Goal: Task Accomplishment & Management: Use online tool/utility

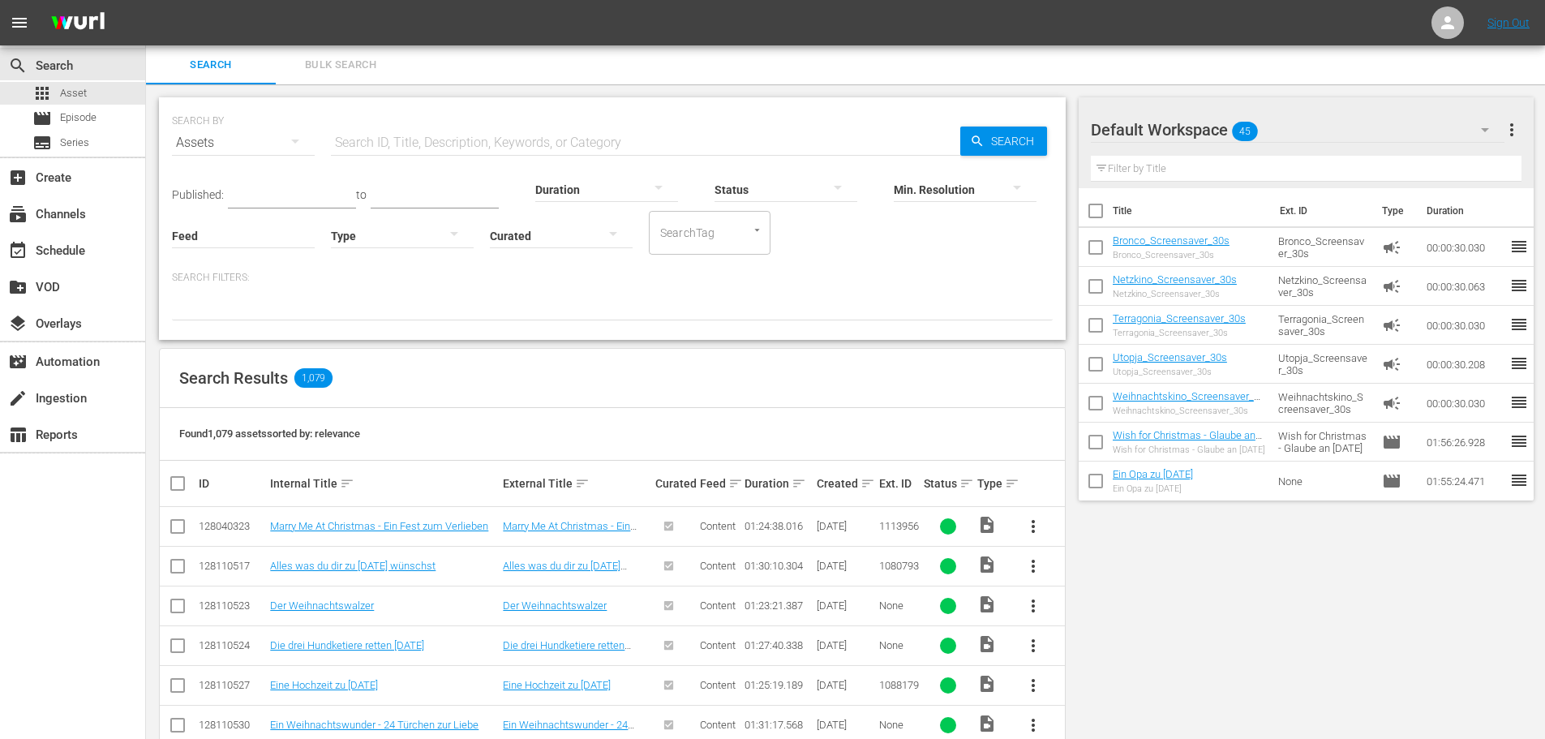
click at [1037, 11] on nav "menu Sign Out" at bounding box center [772, 22] width 1545 height 45
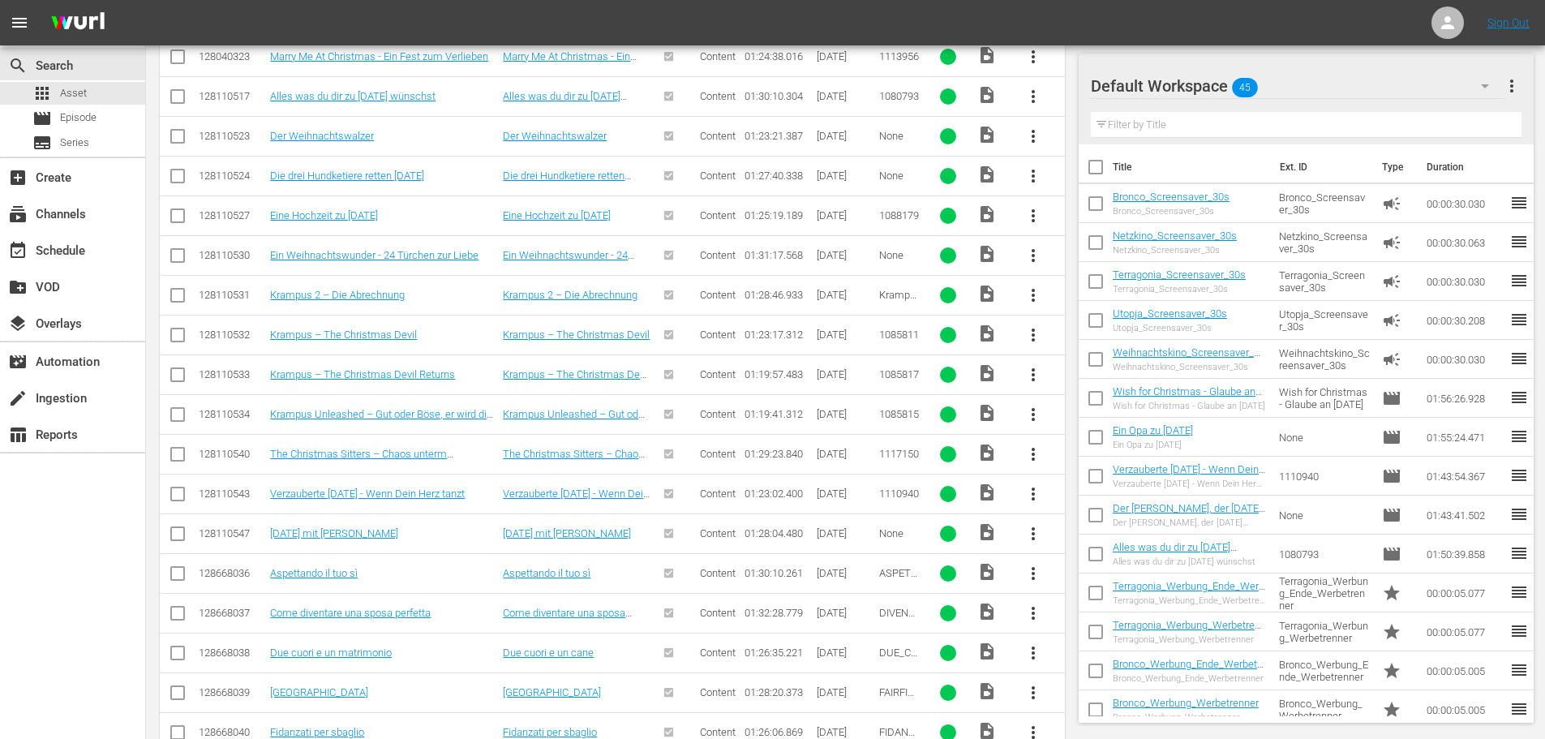
scroll to position [226, 0]
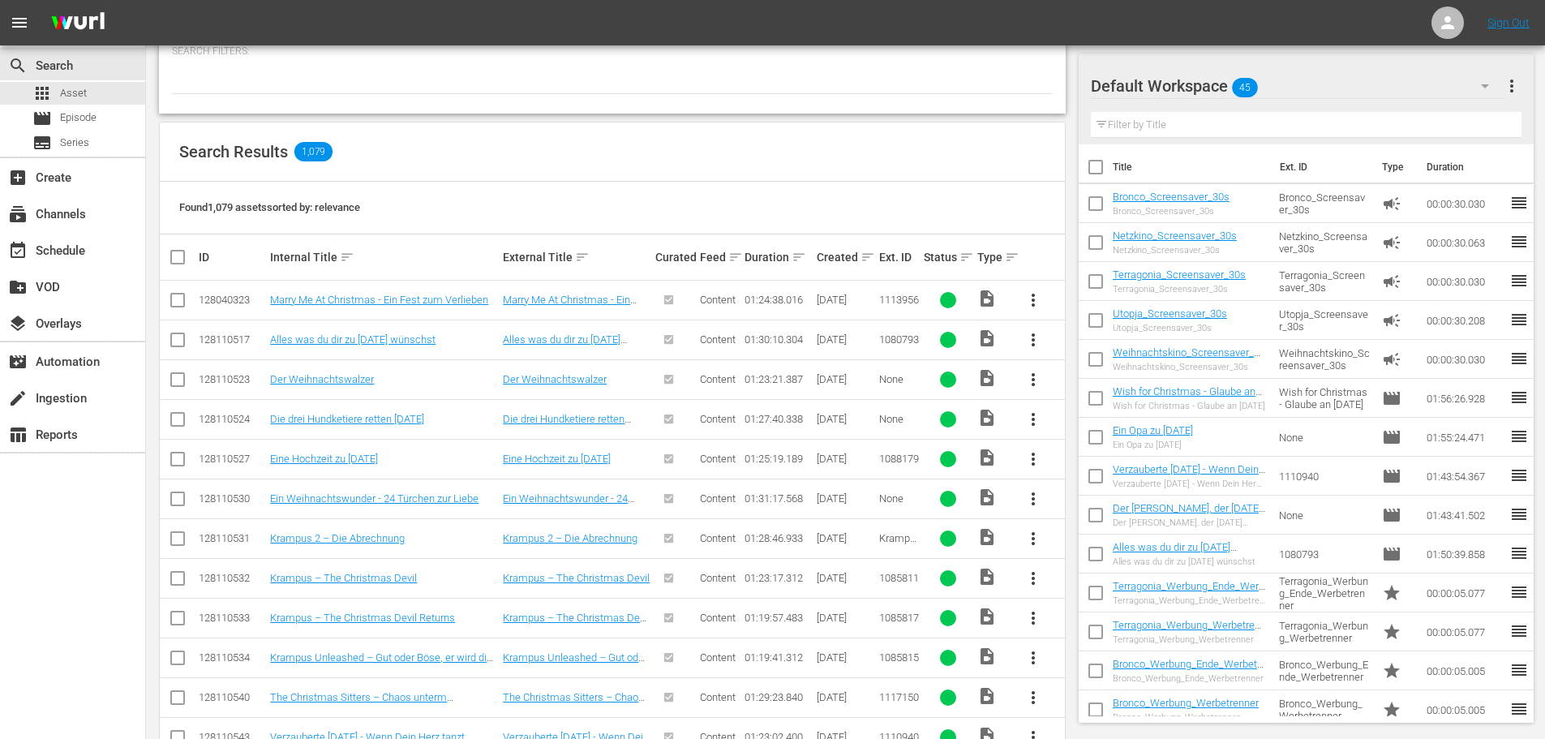
click at [482, 146] on div "Search Results 1,079" at bounding box center [612, 151] width 905 height 59
click at [350, 25] on nav "menu Sign Out" at bounding box center [772, 22] width 1545 height 45
click at [489, 27] on nav "menu Sign Out" at bounding box center [772, 22] width 1545 height 45
click at [873, 20] on nav "menu Sign Out" at bounding box center [772, 22] width 1545 height 45
click at [874, 19] on nav "menu Sign Out" at bounding box center [772, 22] width 1545 height 45
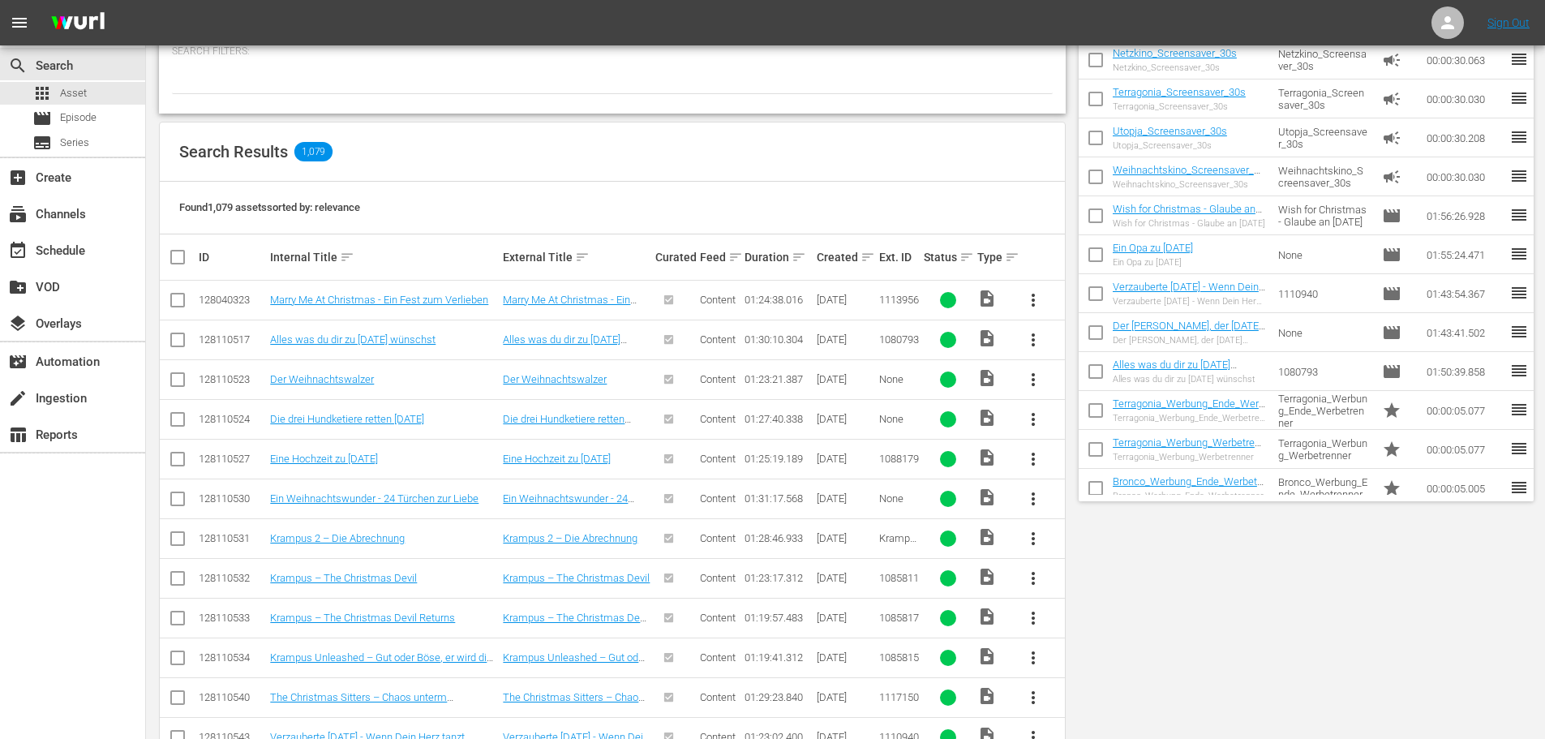
scroll to position [0, 0]
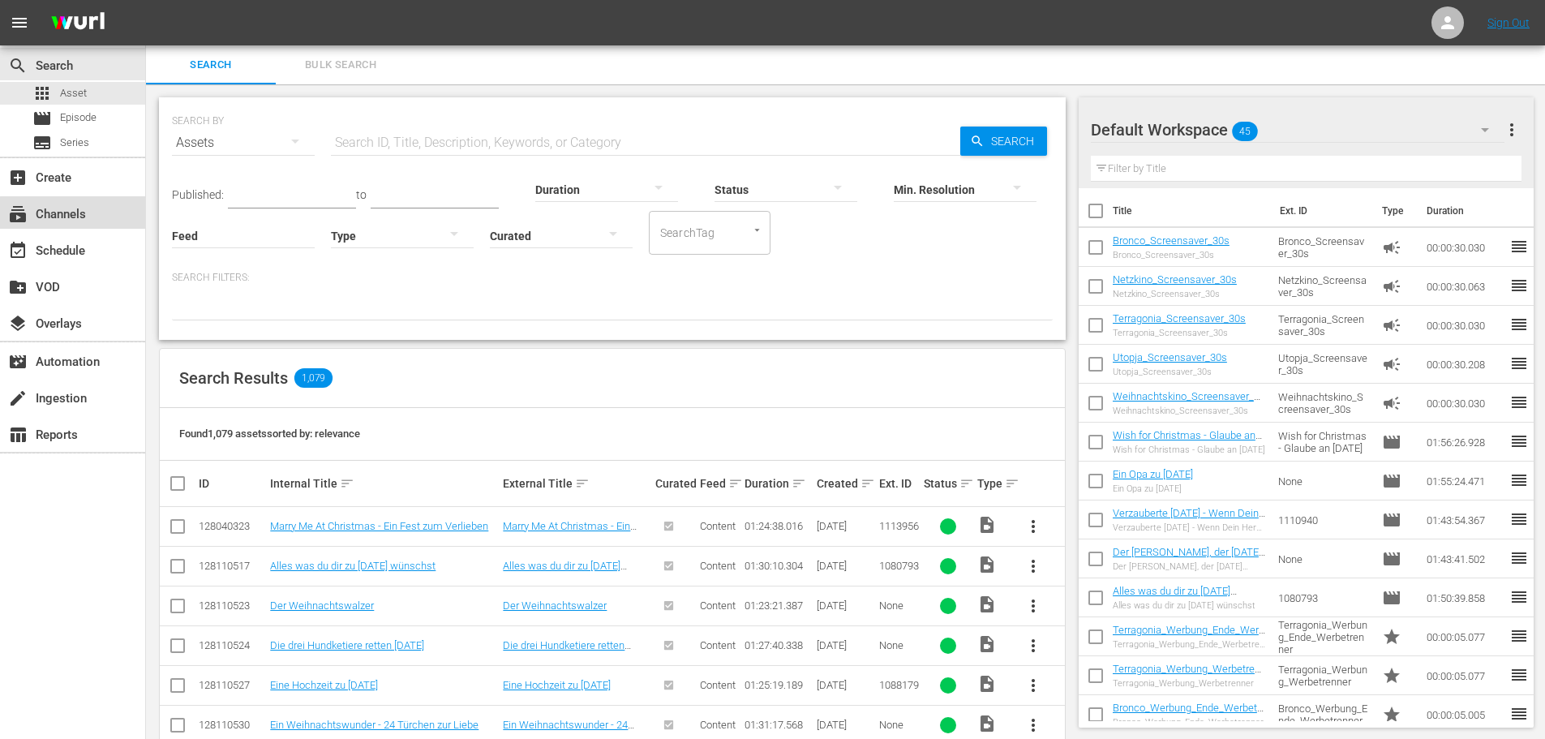
click at [84, 217] on div "subscriptions Channels" at bounding box center [45, 211] width 91 height 15
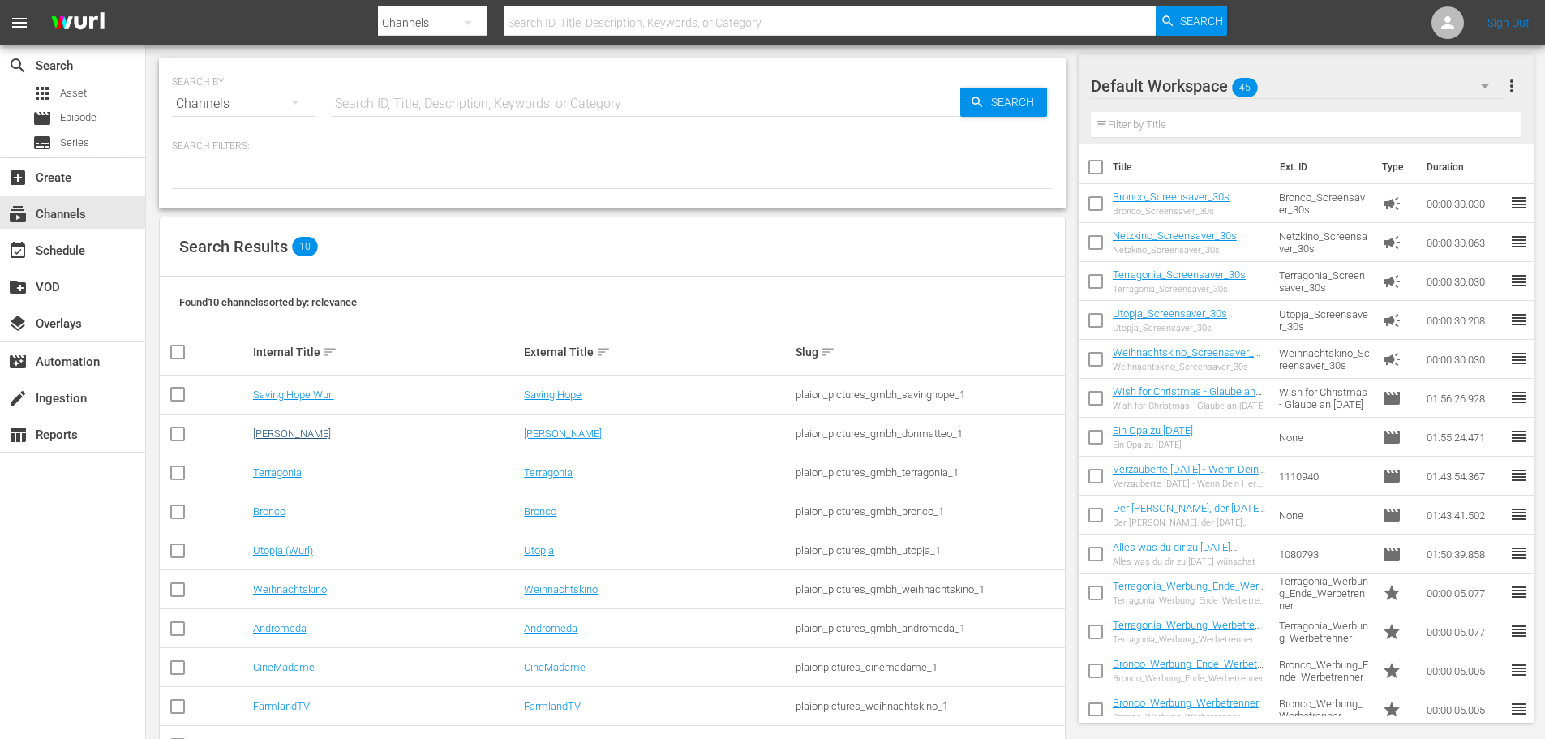
scroll to position [56, 0]
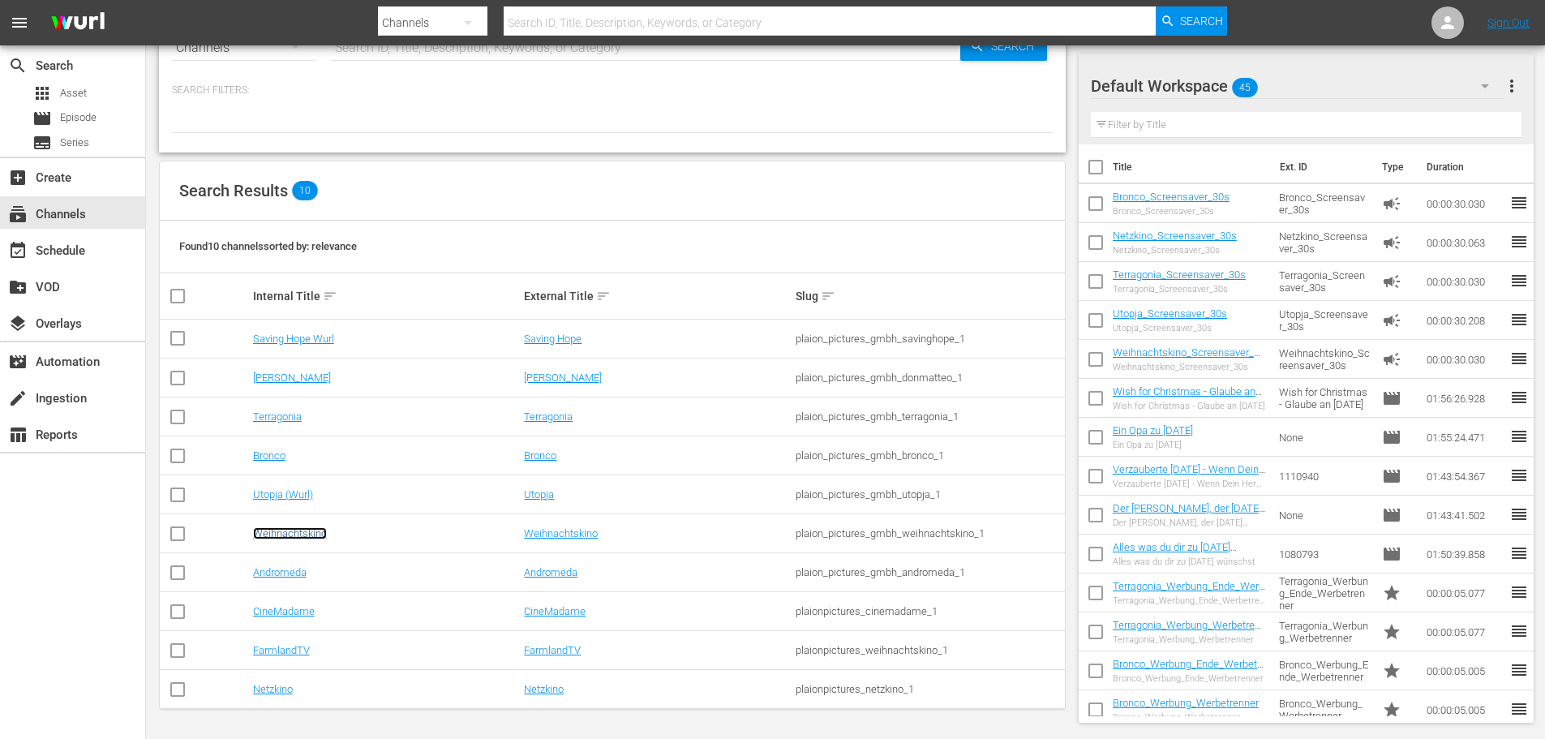
click at [304, 511] on link "Weihnachtskino" at bounding box center [290, 533] width 74 height 12
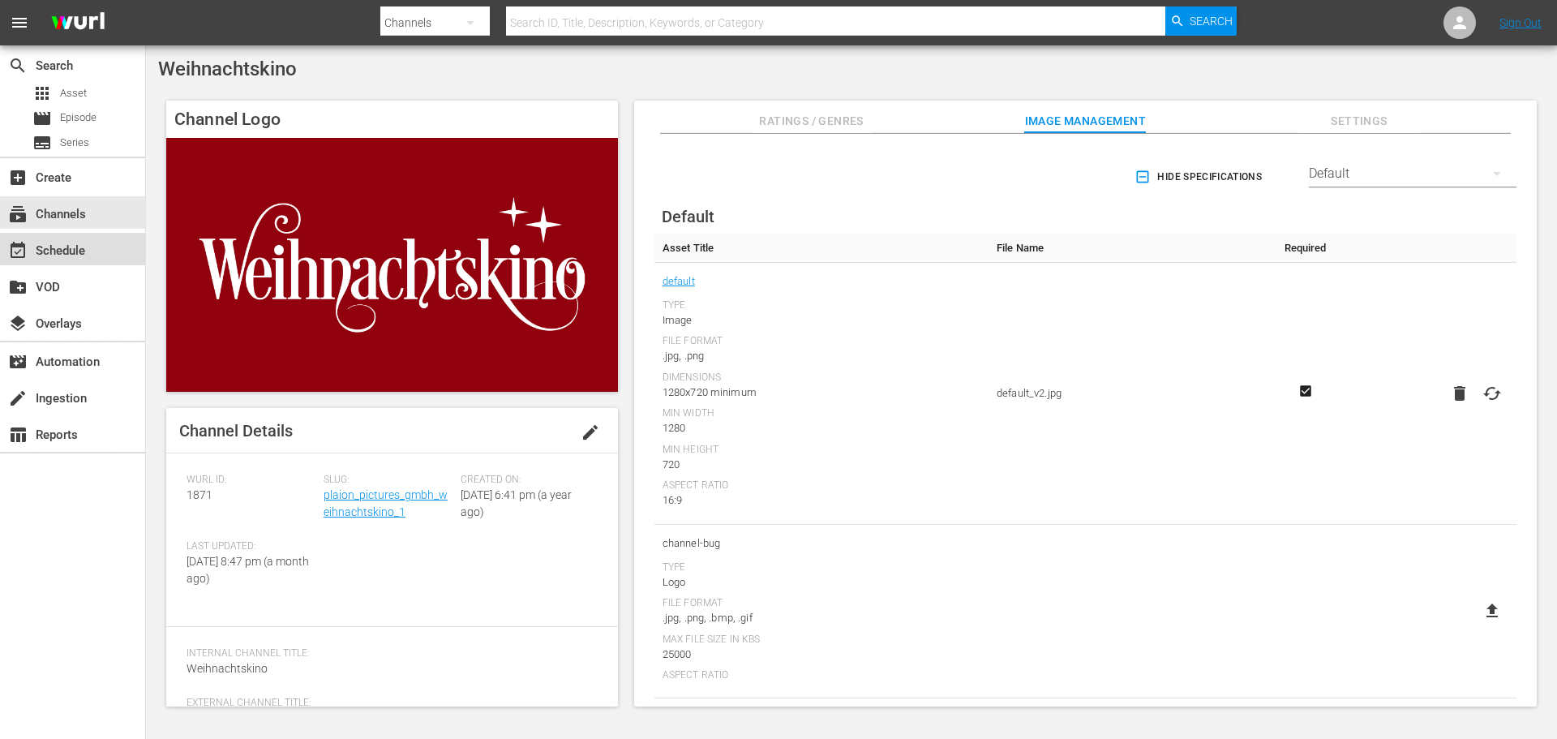
click at [90, 253] on div "event_available Schedule" at bounding box center [45, 248] width 91 height 15
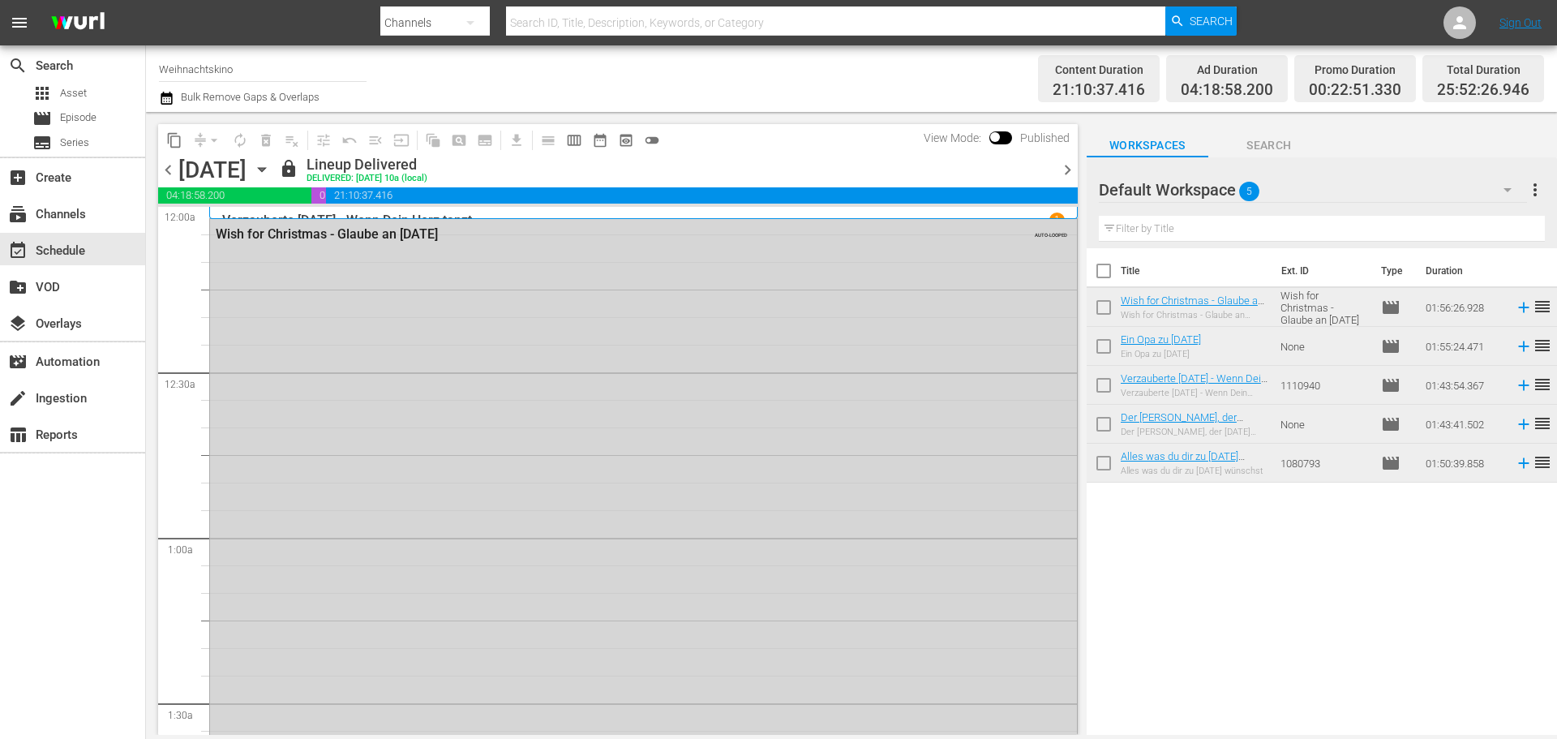
click at [596, 139] on span "date_range_outlined" at bounding box center [600, 140] width 16 height 16
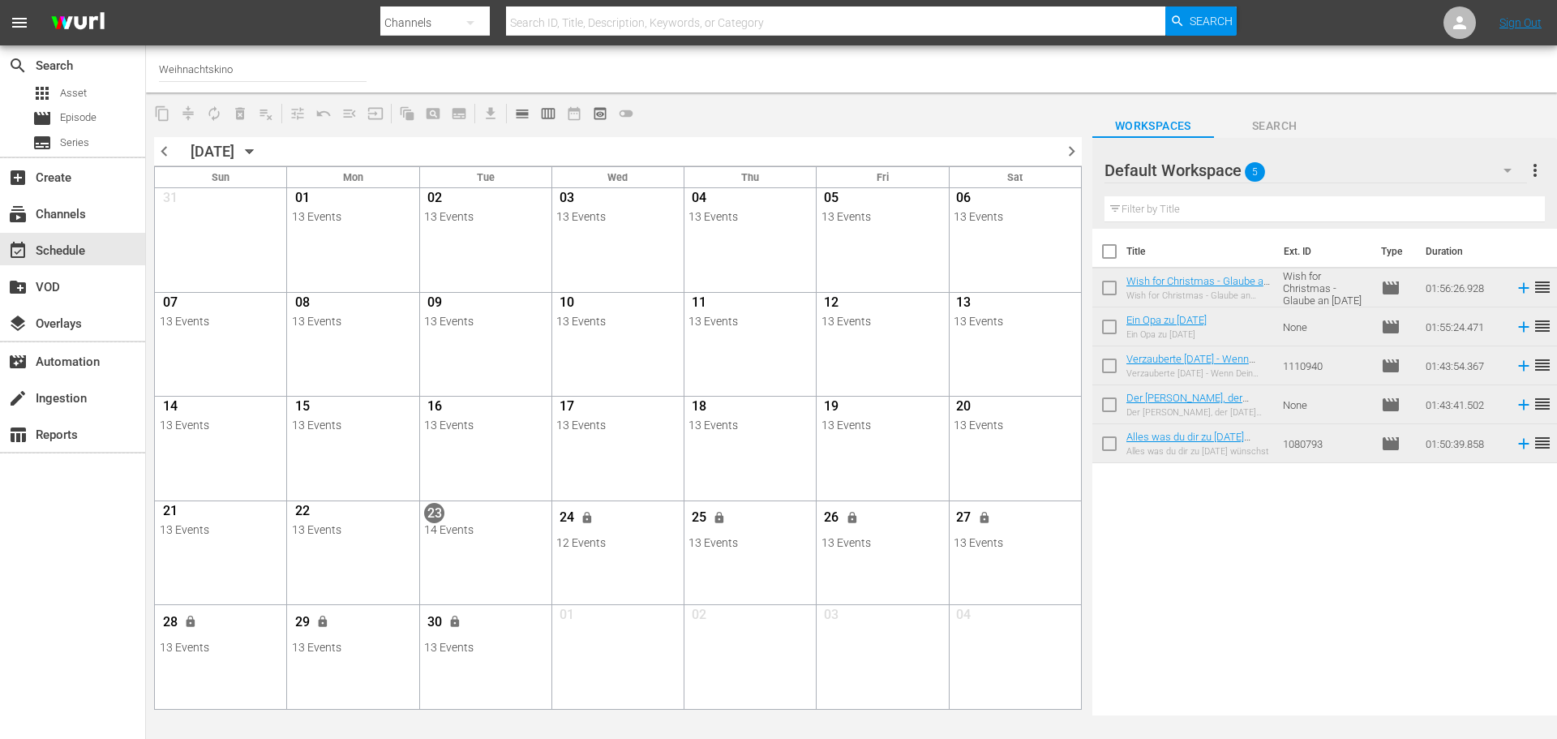
click at [1037, 152] on span "chevron_right" at bounding box center [1071, 151] width 20 height 20
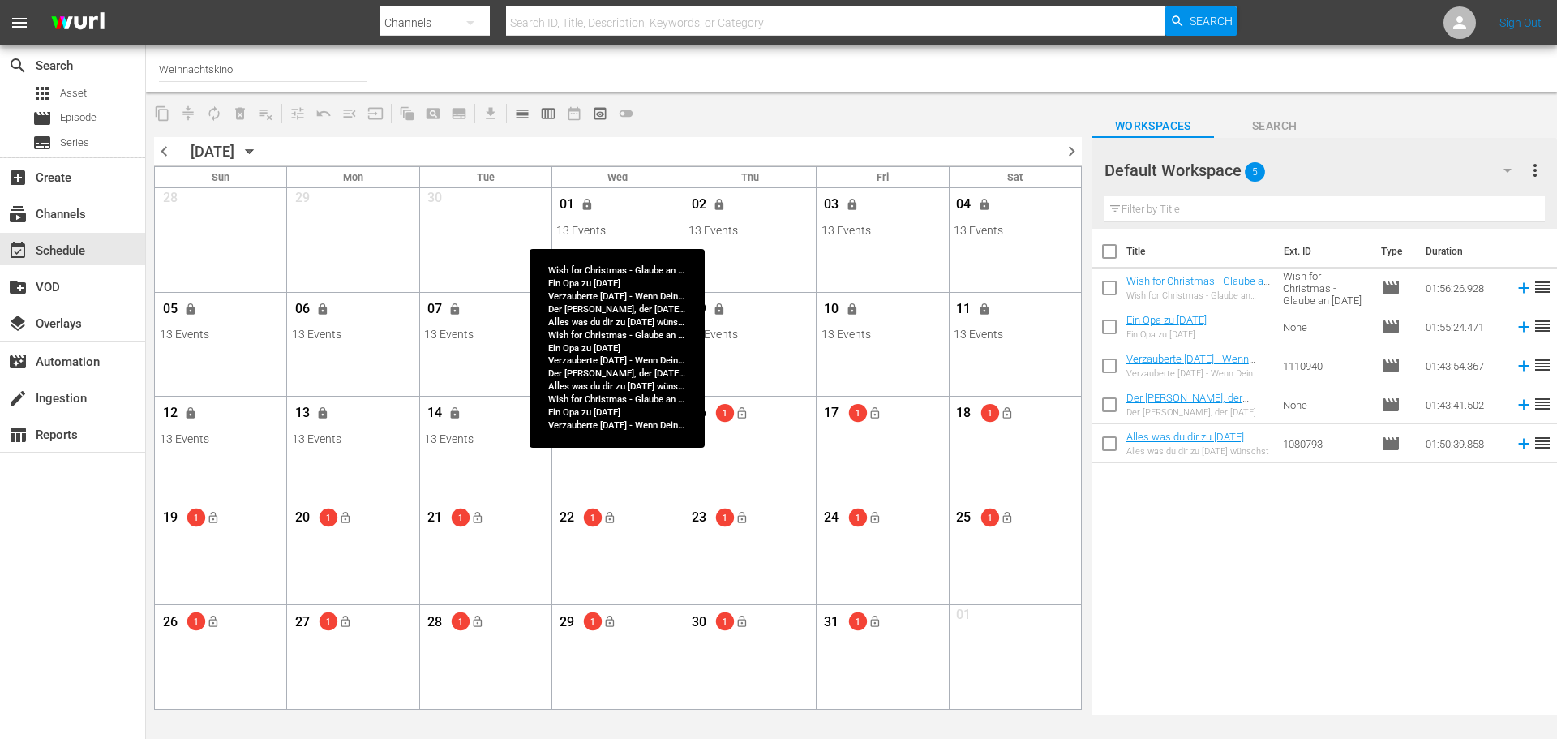
click at [602, 213] on div "01 lock" at bounding box center [617, 207] width 122 height 34
click at [639, 230] on div "13 Events" at bounding box center [617, 230] width 122 height 13
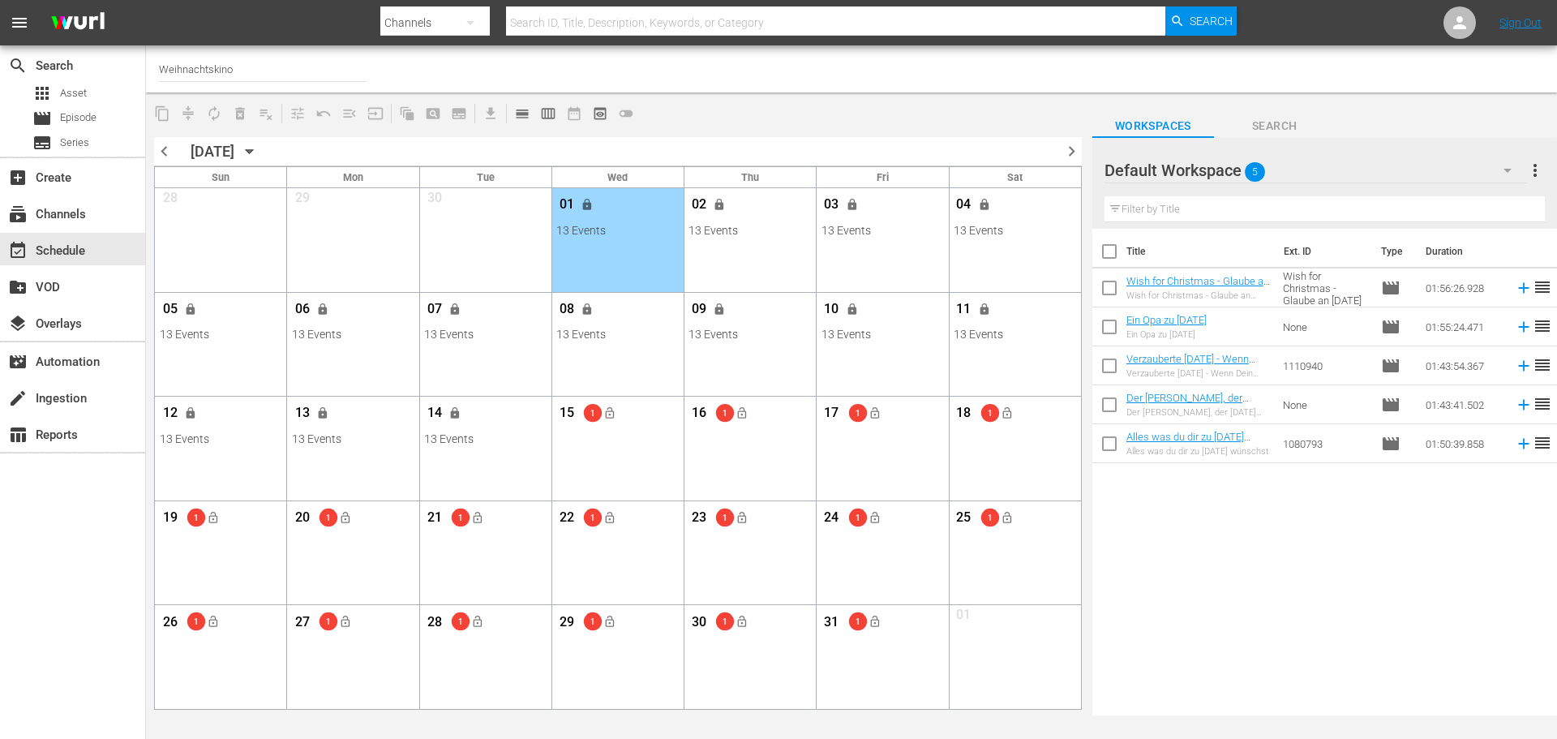
click at [165, 151] on span "chevron_left" at bounding box center [164, 151] width 20 height 20
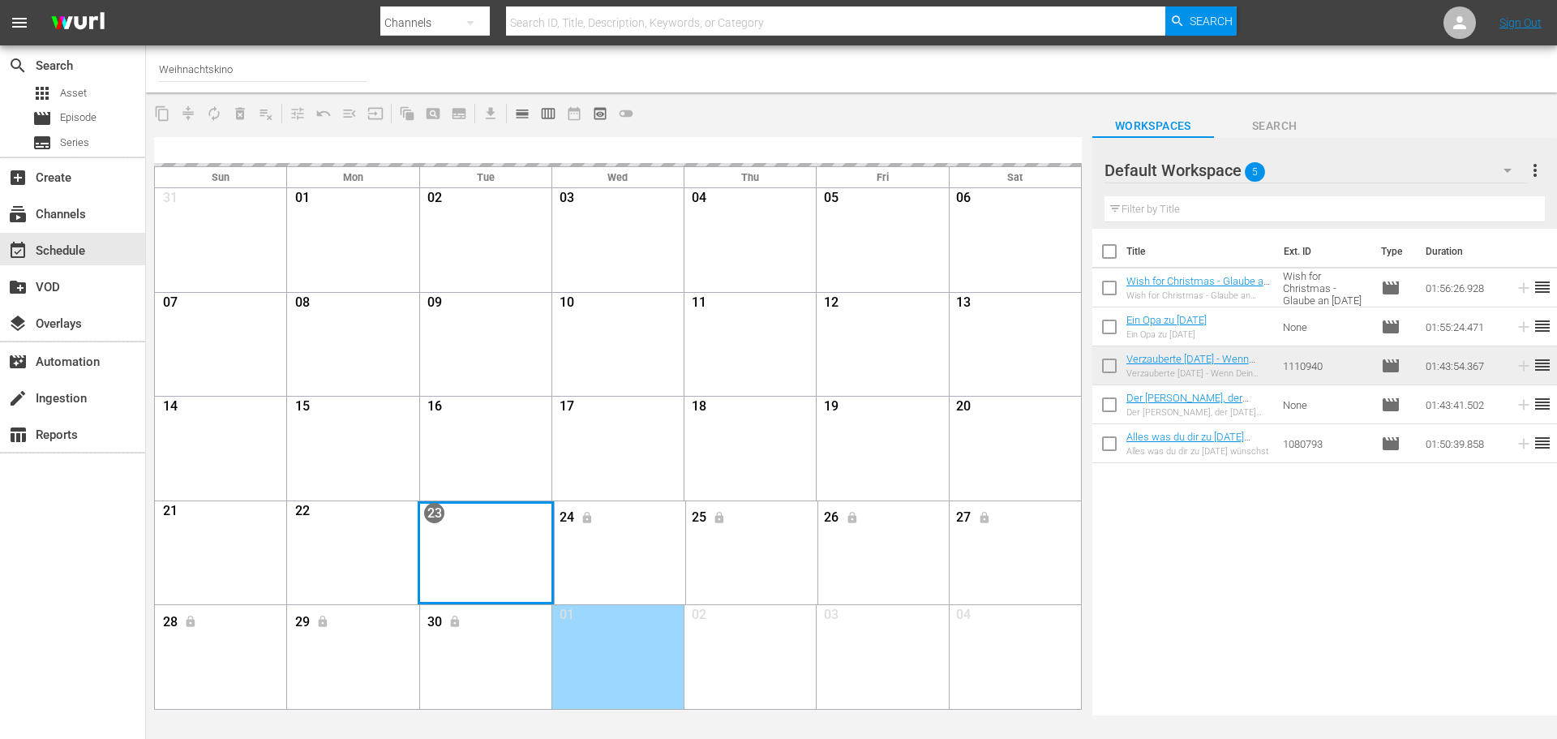
click at [528, 511] on div "Month View" at bounding box center [486, 553] width 136 height 104
click at [506, 511] on div "23 View Lineup Unlock Selected Day Lock Selected Day" at bounding box center [485, 520] width 132 height 38
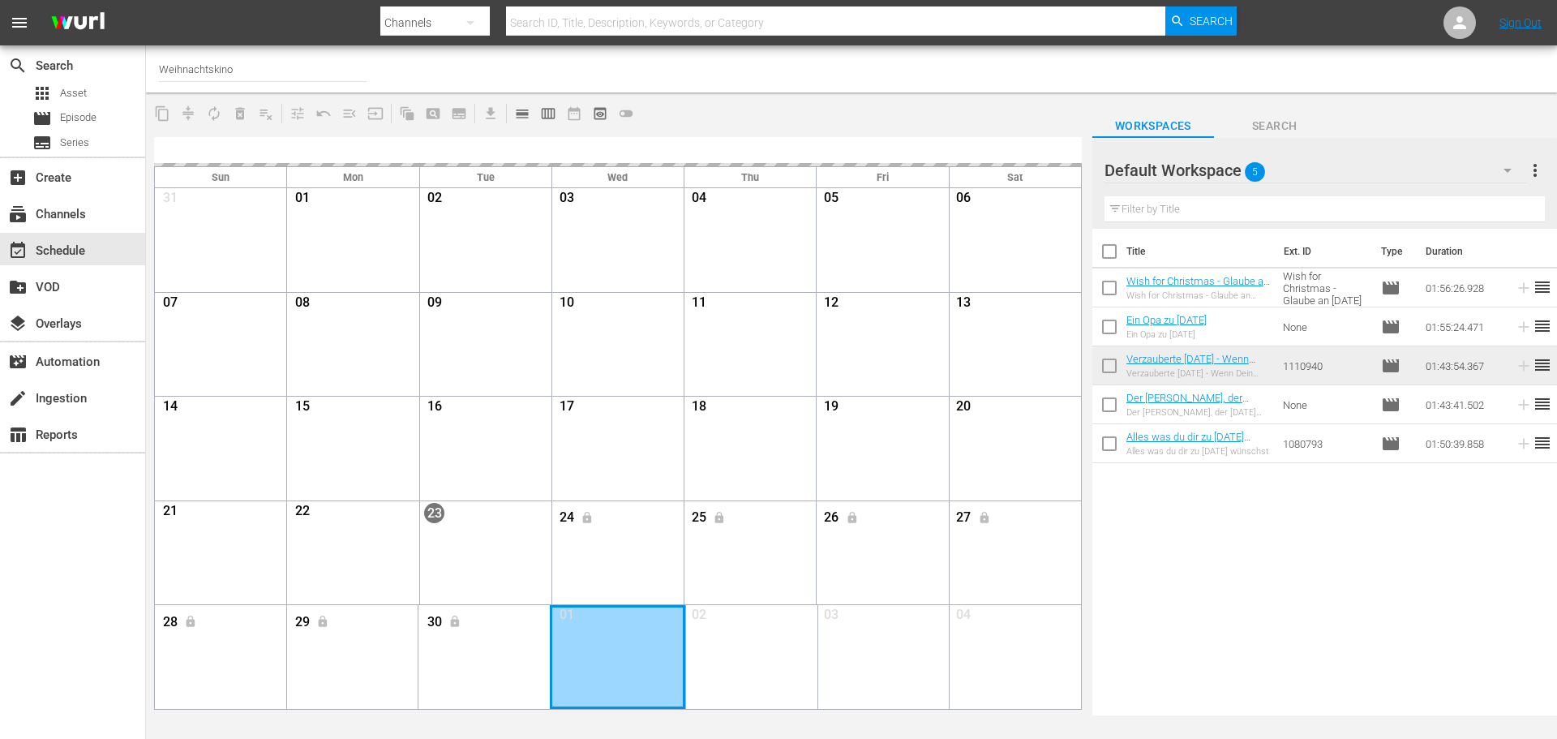
drag, startPoint x: 633, startPoint y: 669, endPoint x: 644, endPoint y: 657, distance: 16.1
click at [634, 511] on div "Month View" at bounding box center [618, 657] width 136 height 104
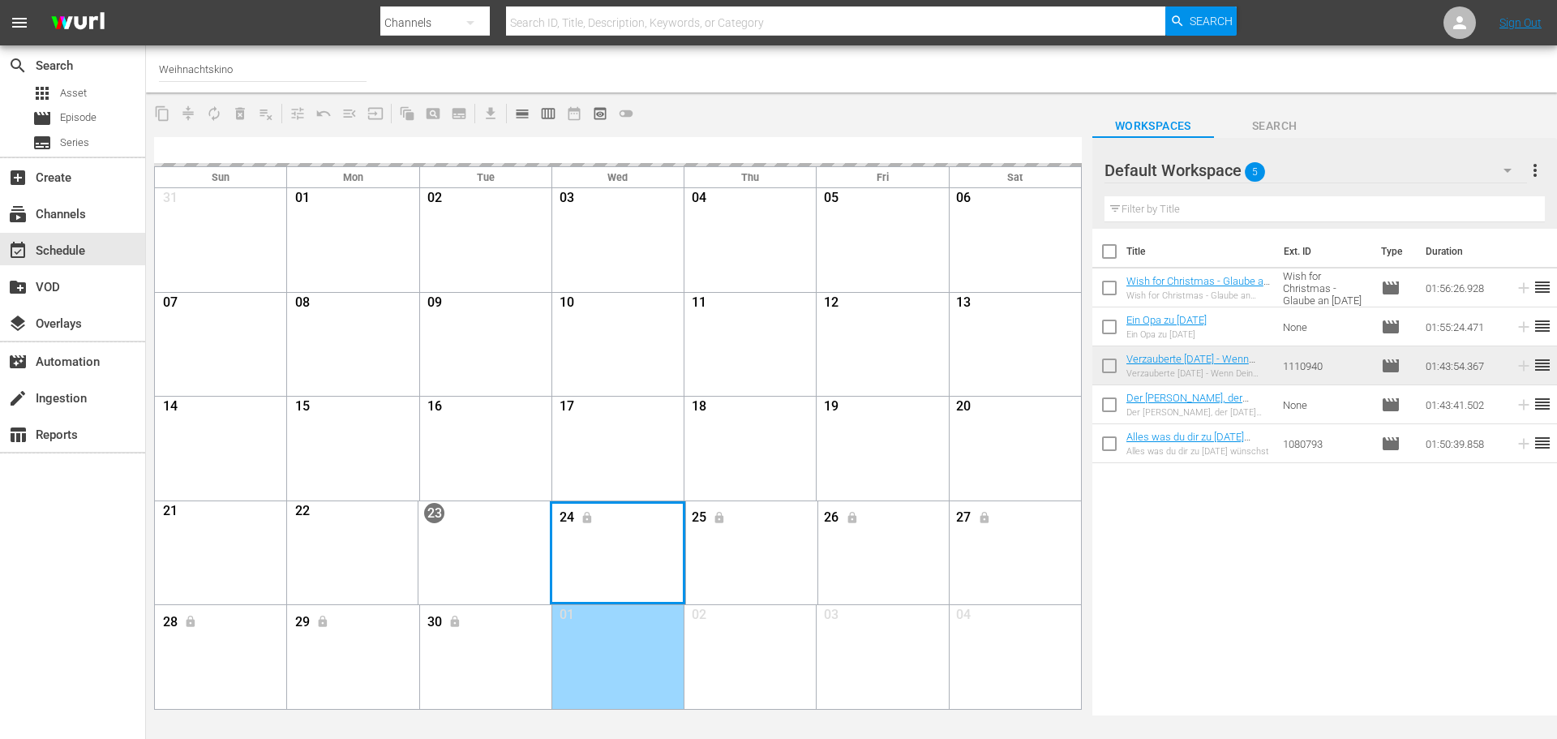
click at [661, 511] on div "Month View" at bounding box center [618, 553] width 136 height 104
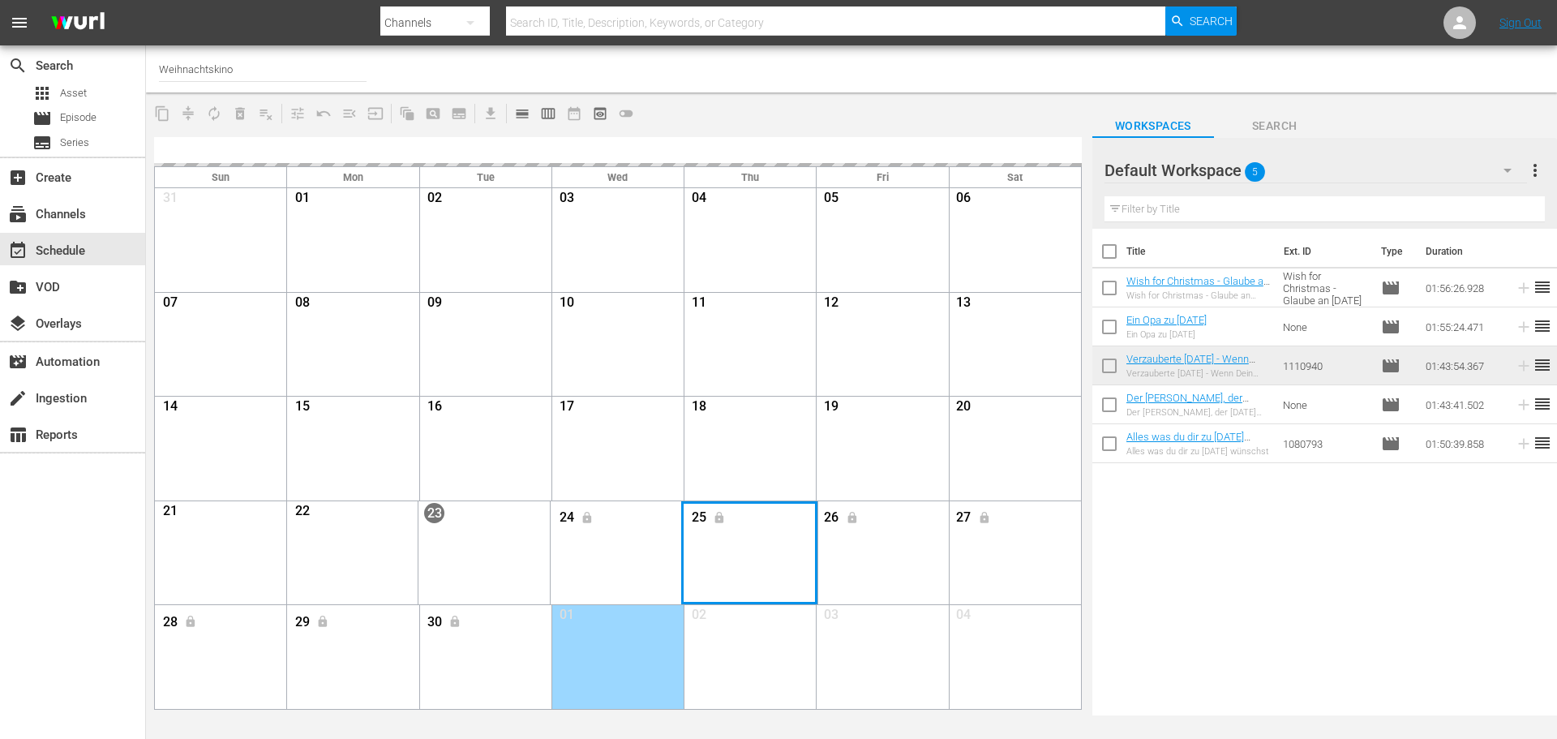
click at [730, 511] on div "Month View" at bounding box center [749, 553] width 136 height 104
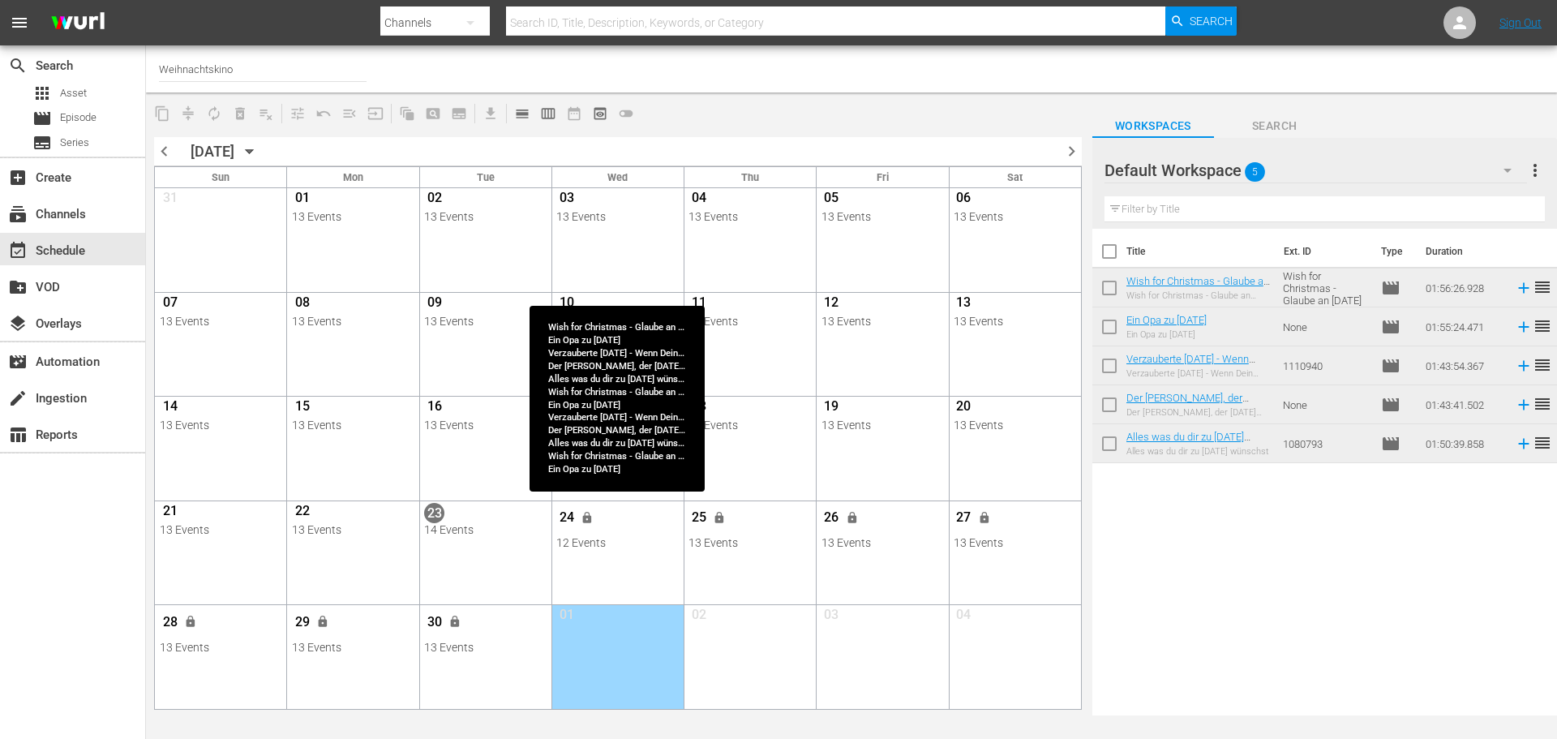
click at [624, 511] on div "12 Events" at bounding box center [617, 542] width 122 height 13
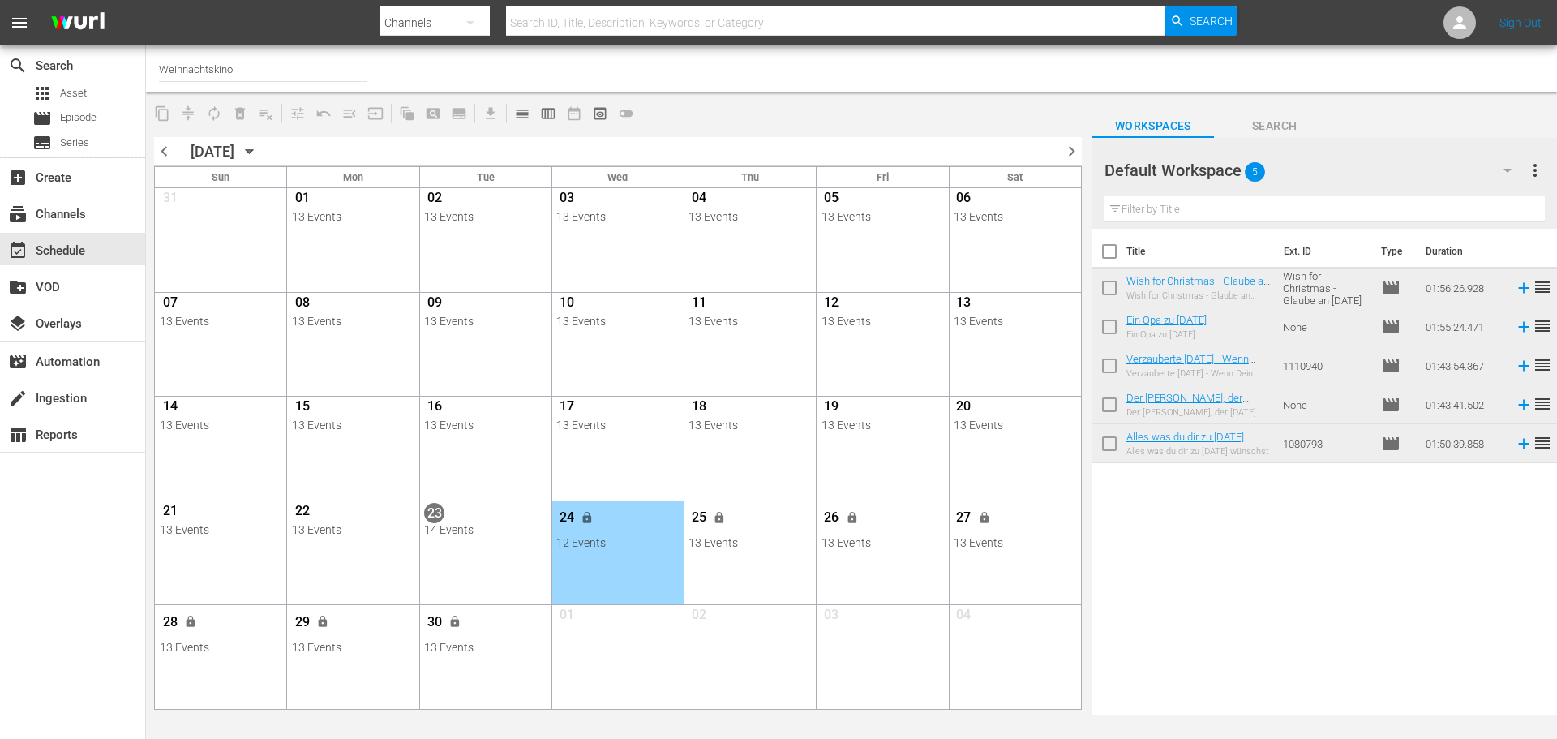
click at [538, 511] on div "23 14 Events View Lineup Unlock Selected Day Lock Selected Day" at bounding box center [485, 526] width 132 height 51
click at [503, 511] on div "23 14 Events View Lineup Unlock Selected Day Lock Selected Day" at bounding box center [485, 526] width 132 height 51
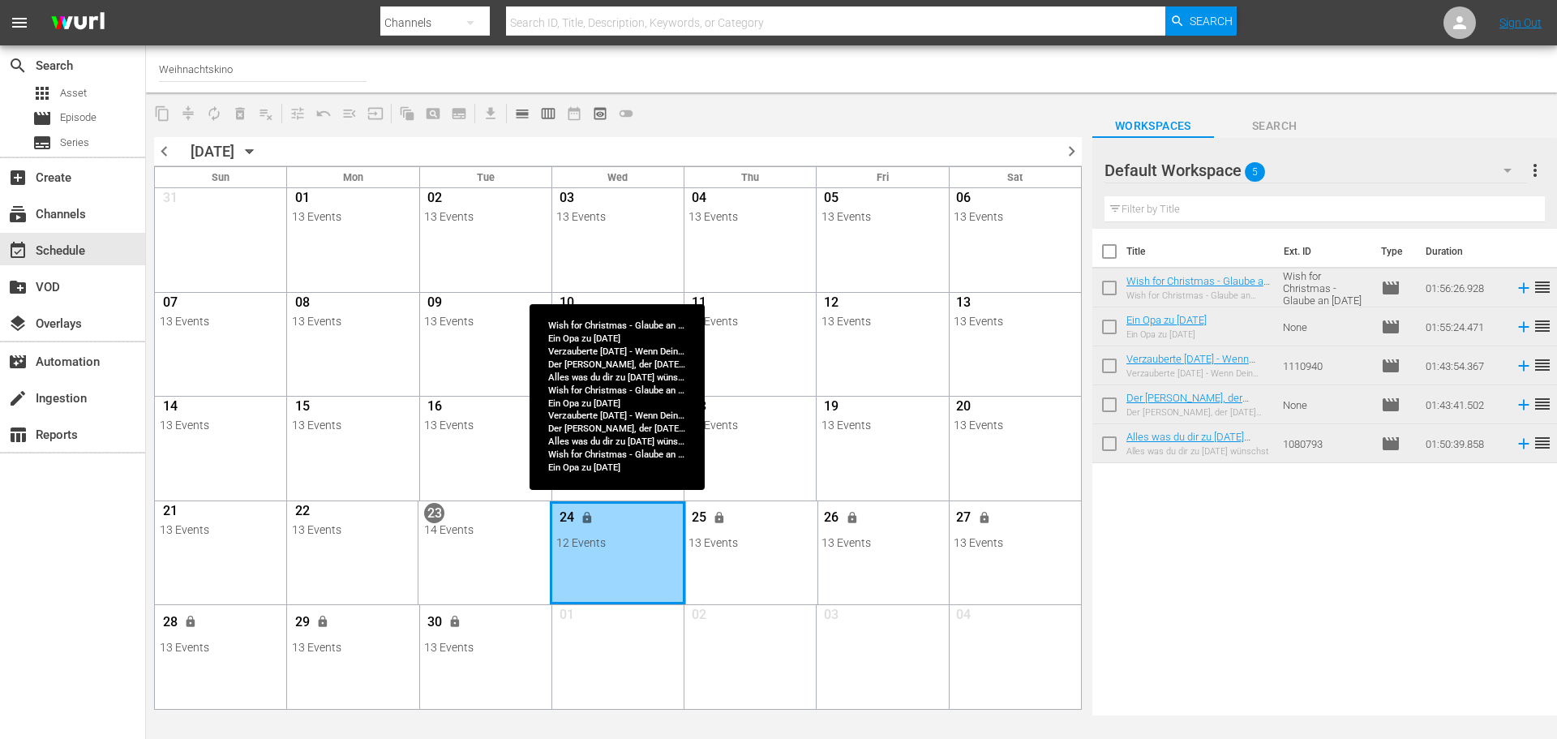
click at [632, 511] on div "Month View" at bounding box center [618, 553] width 136 height 104
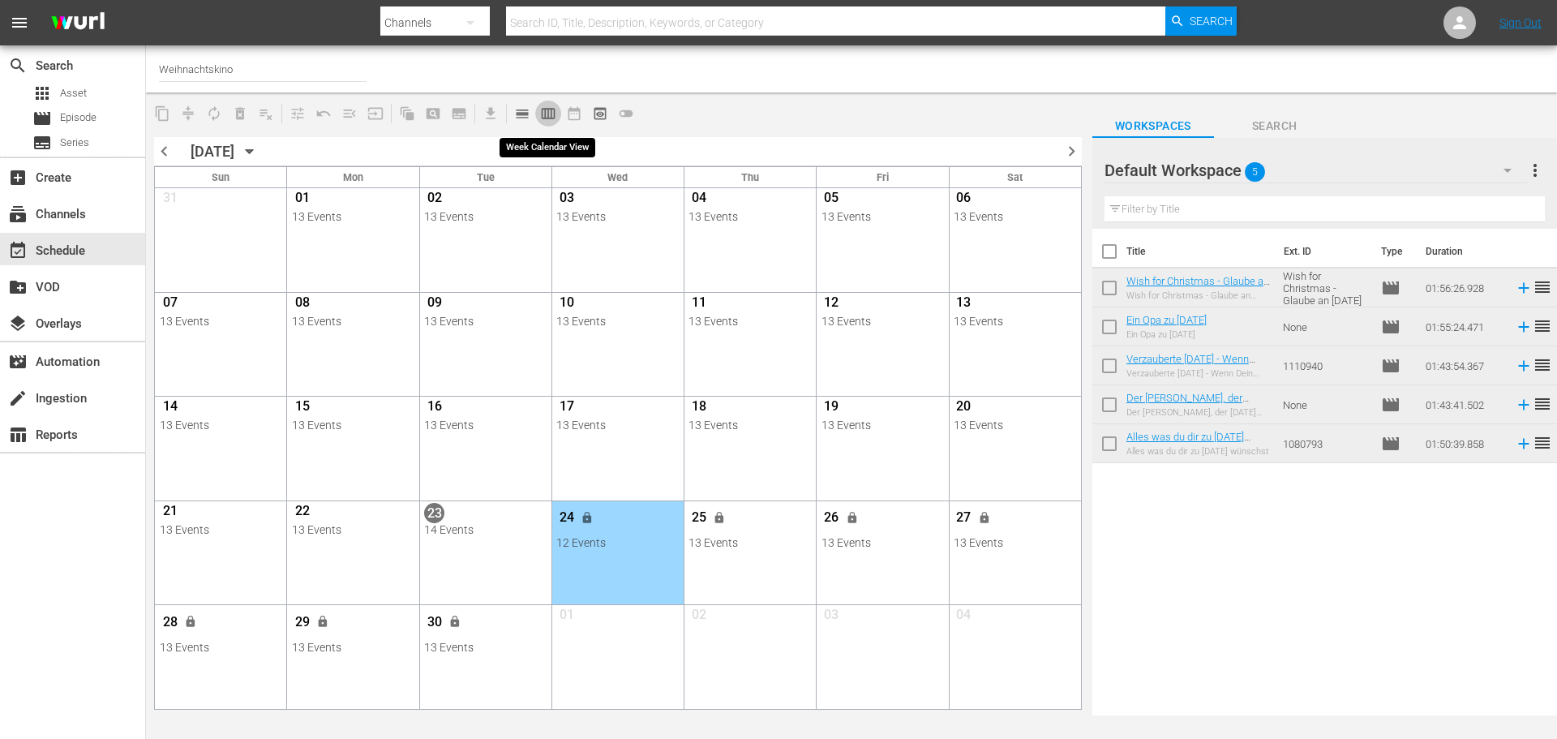
click at [549, 114] on span "calendar_view_week_outlined" at bounding box center [548, 113] width 16 height 16
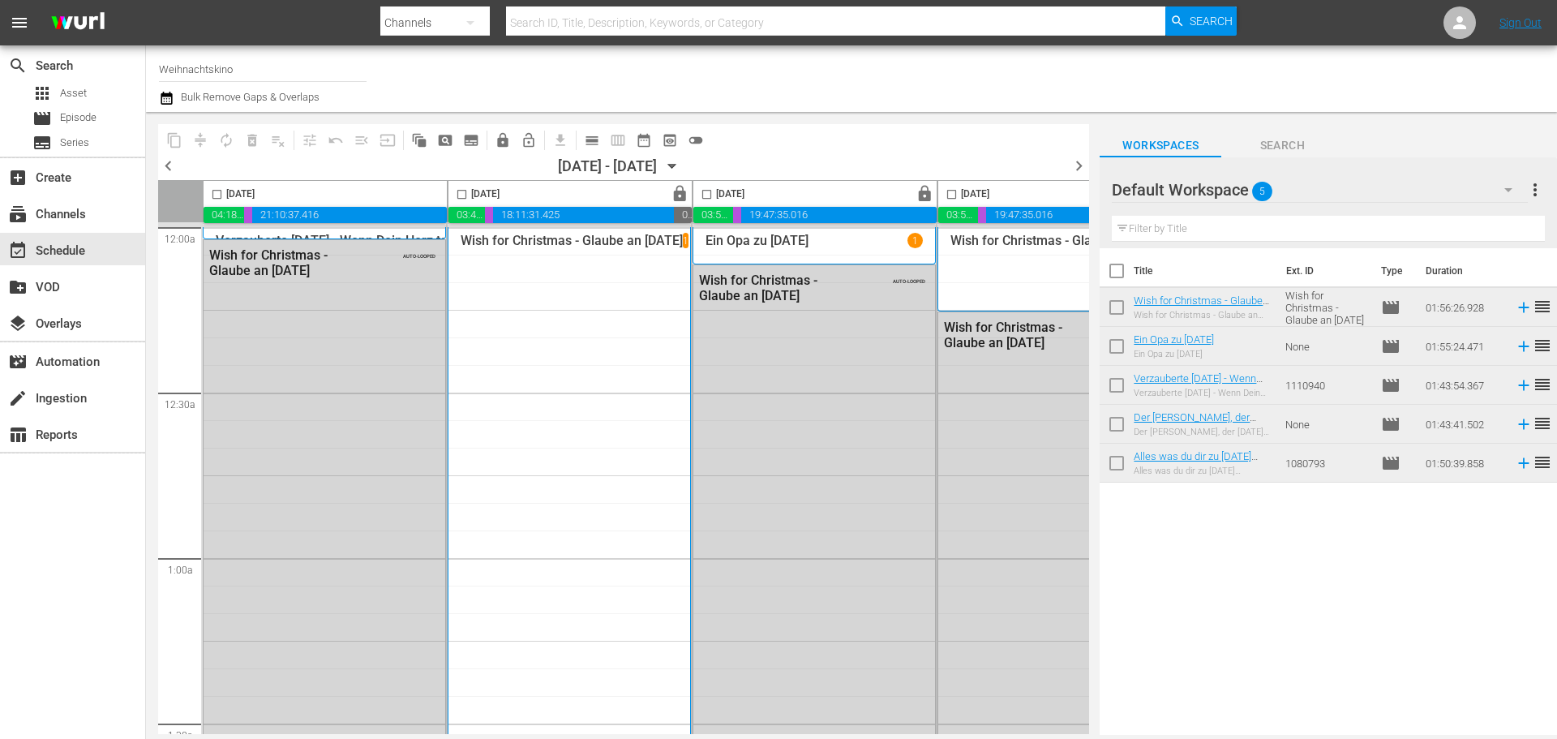
click at [701, 138] on span "toggle_off" at bounding box center [696, 140] width 16 height 16
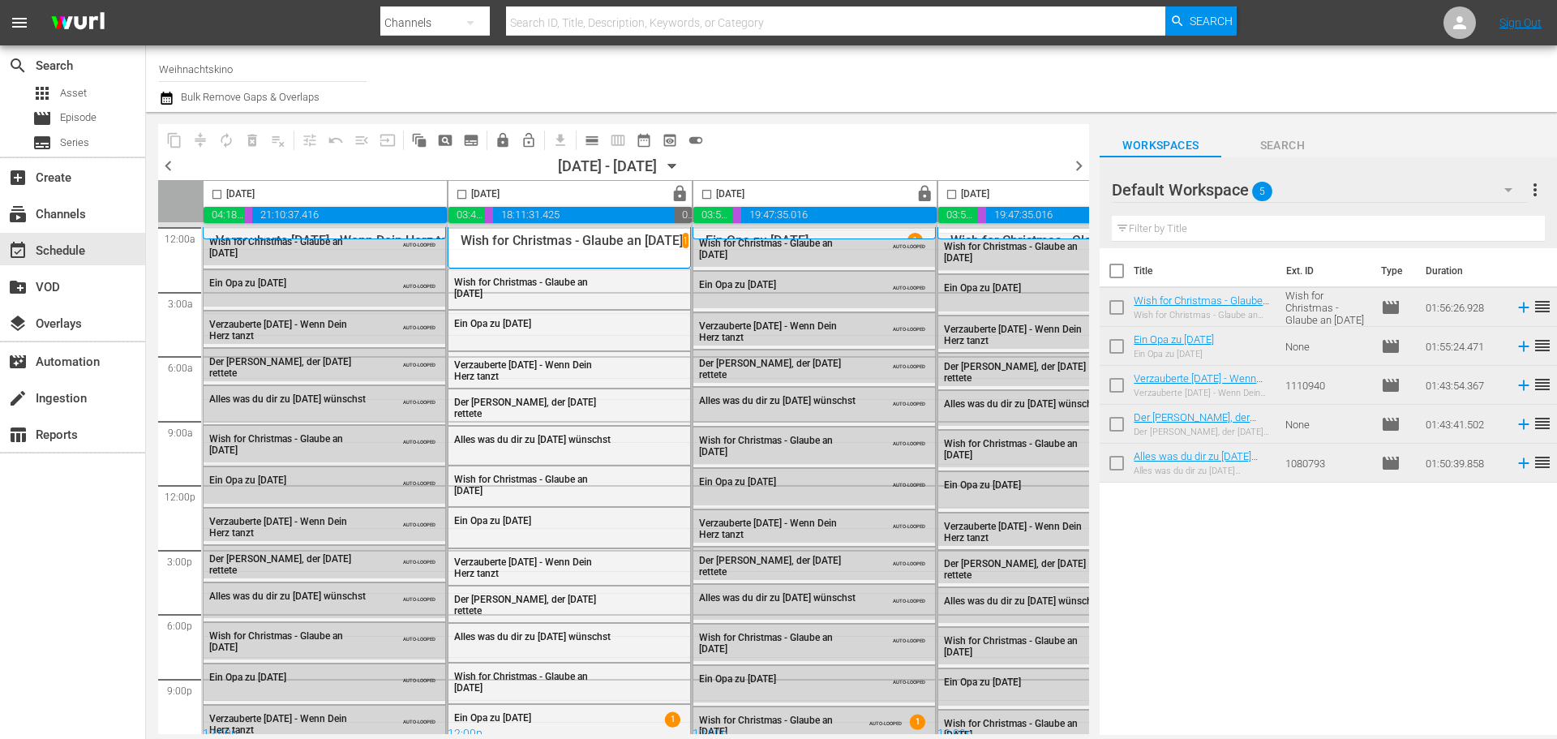
click at [855, 84] on div "Channel Title Weihnachtskino Bulk Remove Gaps & Overlaps" at bounding box center [537, 78] width 756 height 58
click at [556, 74] on div "Channel Title Weihnachtskino Bulk Remove Gaps & Overlaps" at bounding box center [537, 78] width 756 height 58
click at [693, 71] on div "Channel Title Weihnachtskino Bulk Remove Gaps & Overlaps" at bounding box center [537, 78] width 756 height 58
click at [890, 73] on div "Channel Title Weihnachtskino Bulk Remove Gaps & Overlaps" at bounding box center [537, 78] width 756 height 58
click at [297, 27] on nav "menu Search By Channels Search ID, Title, Description, Keywords, or Category Se…" at bounding box center [778, 22] width 1557 height 45
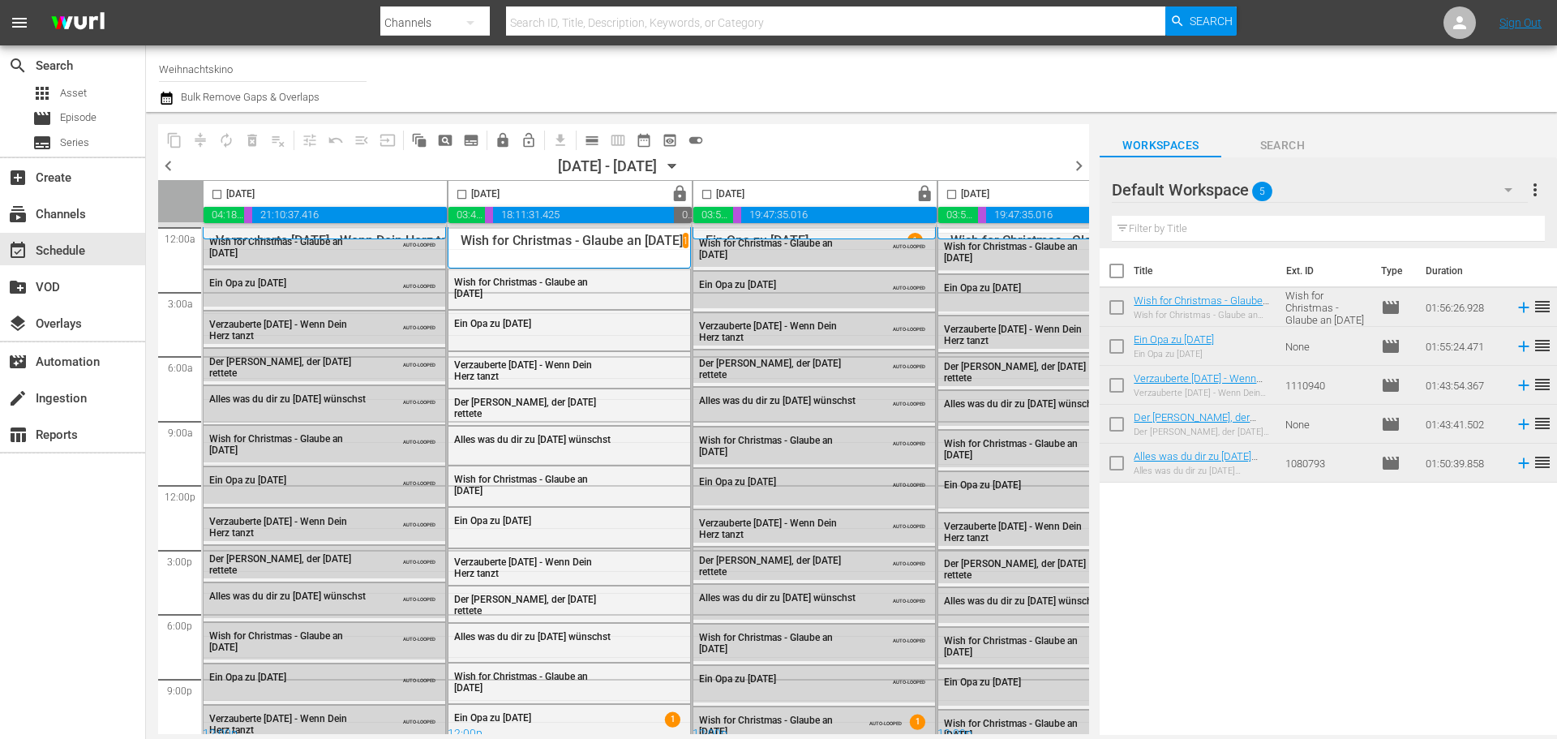
click at [1037, 84] on div at bounding box center [1229, 78] width 629 height 58
click at [74, 225] on div "subscriptions Channels" at bounding box center [72, 212] width 145 height 32
